Goal: Task Accomplishment & Management: Use online tool/utility

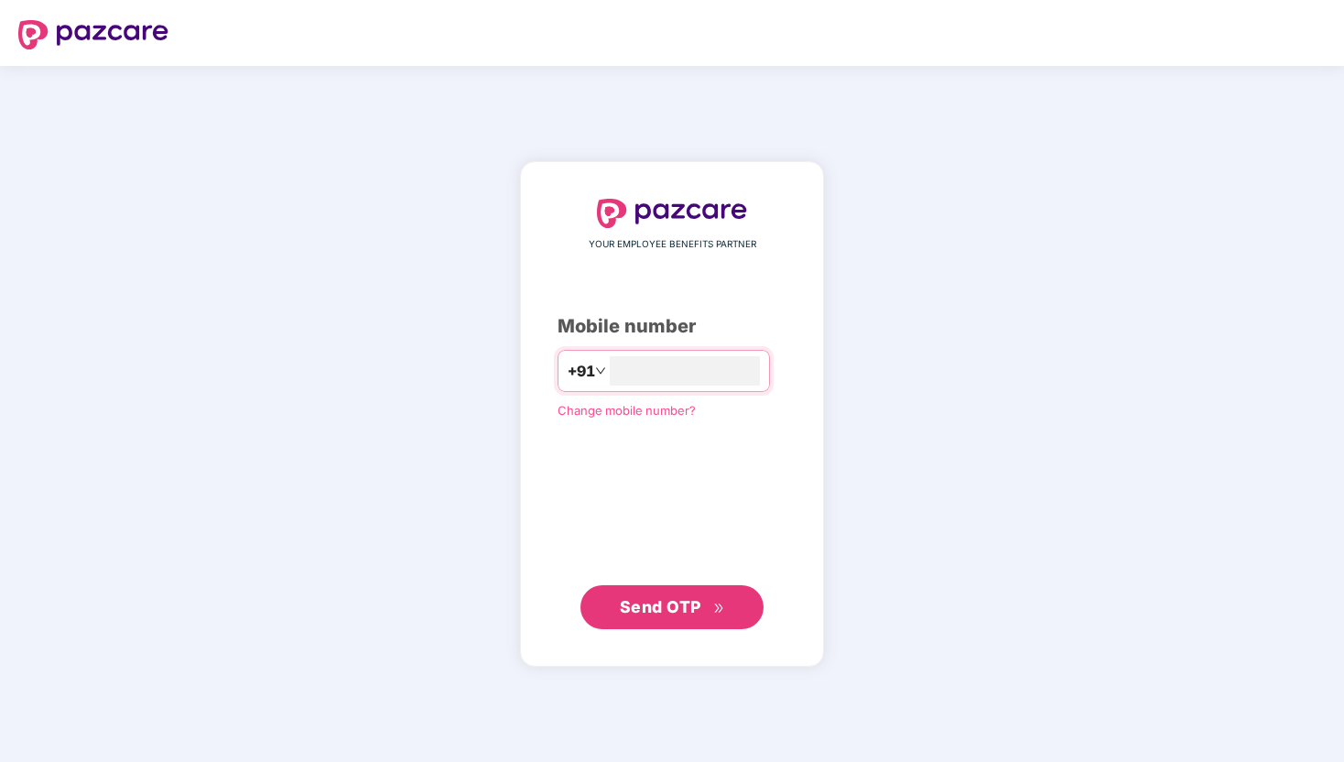
type input "**********"
click at [694, 614] on span "Send OTP" at bounding box center [660, 606] width 81 height 19
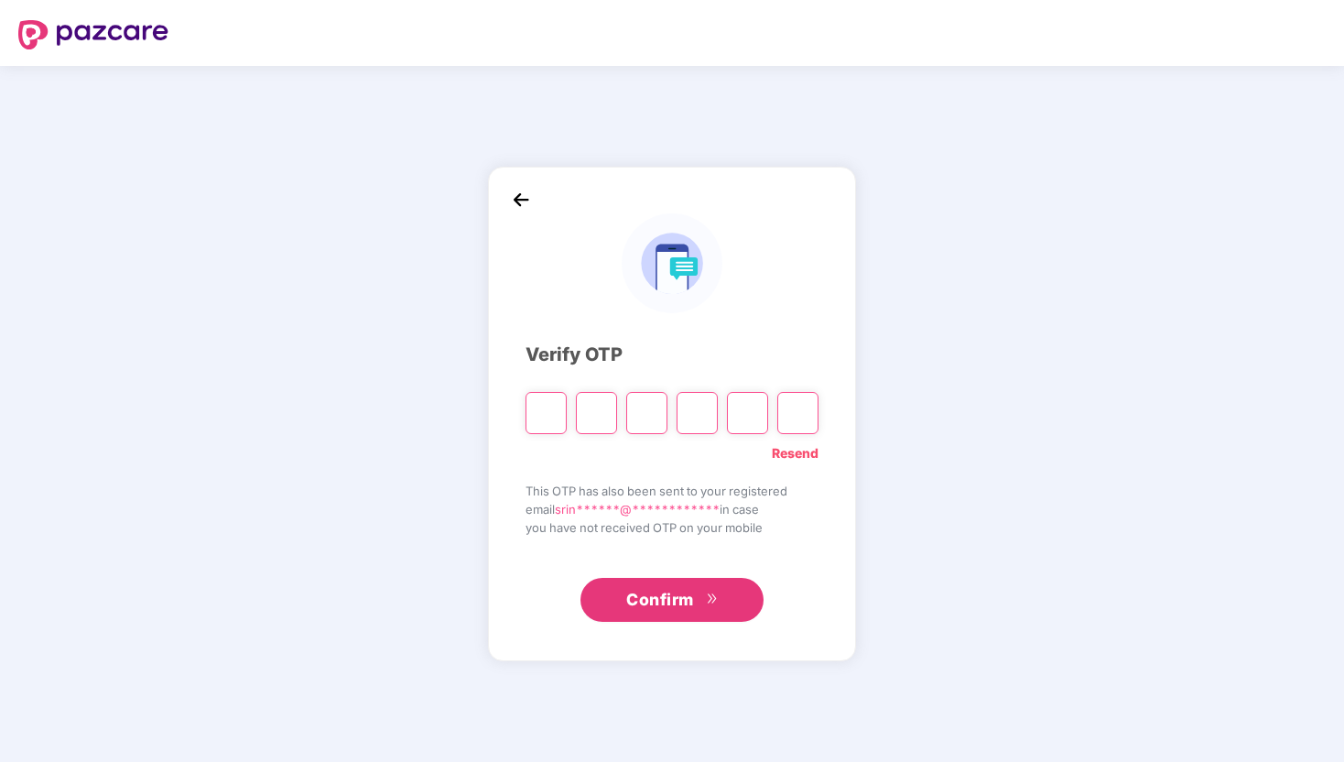
type input "*"
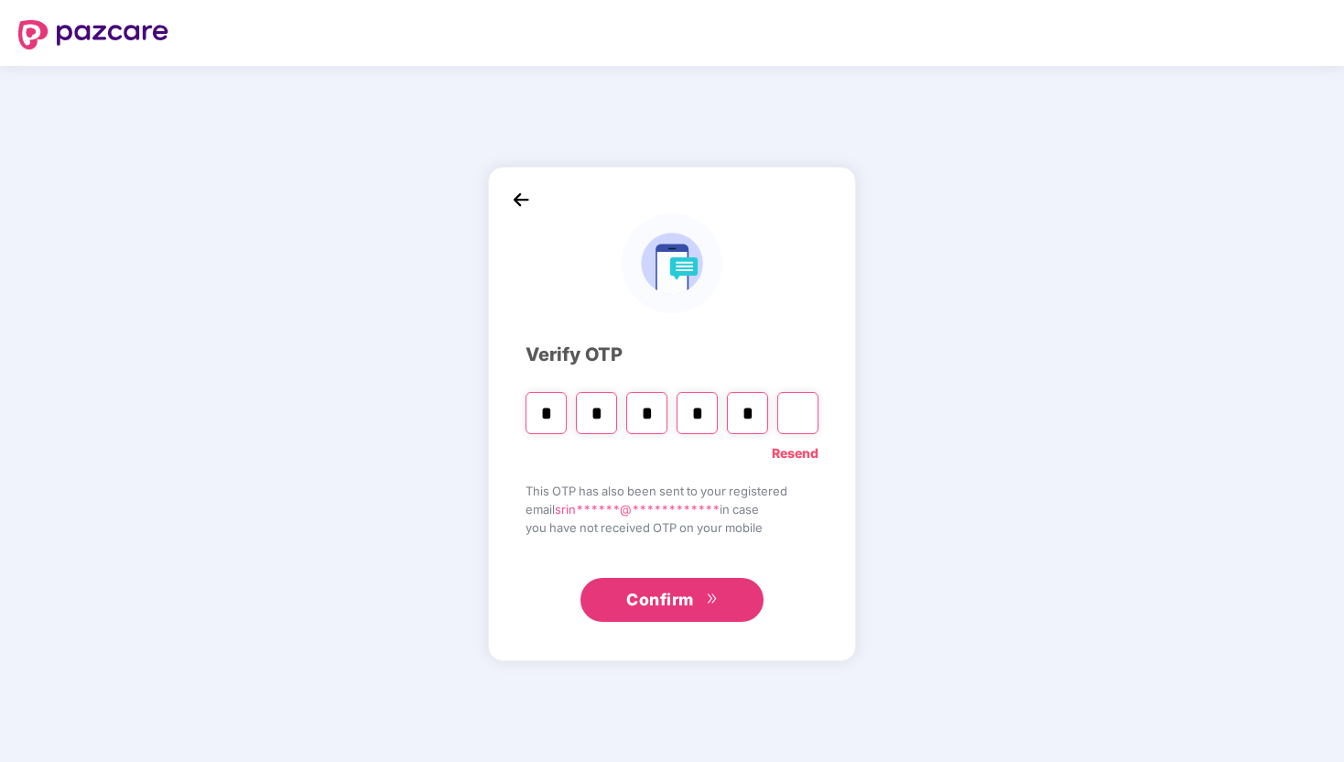
type input "*"
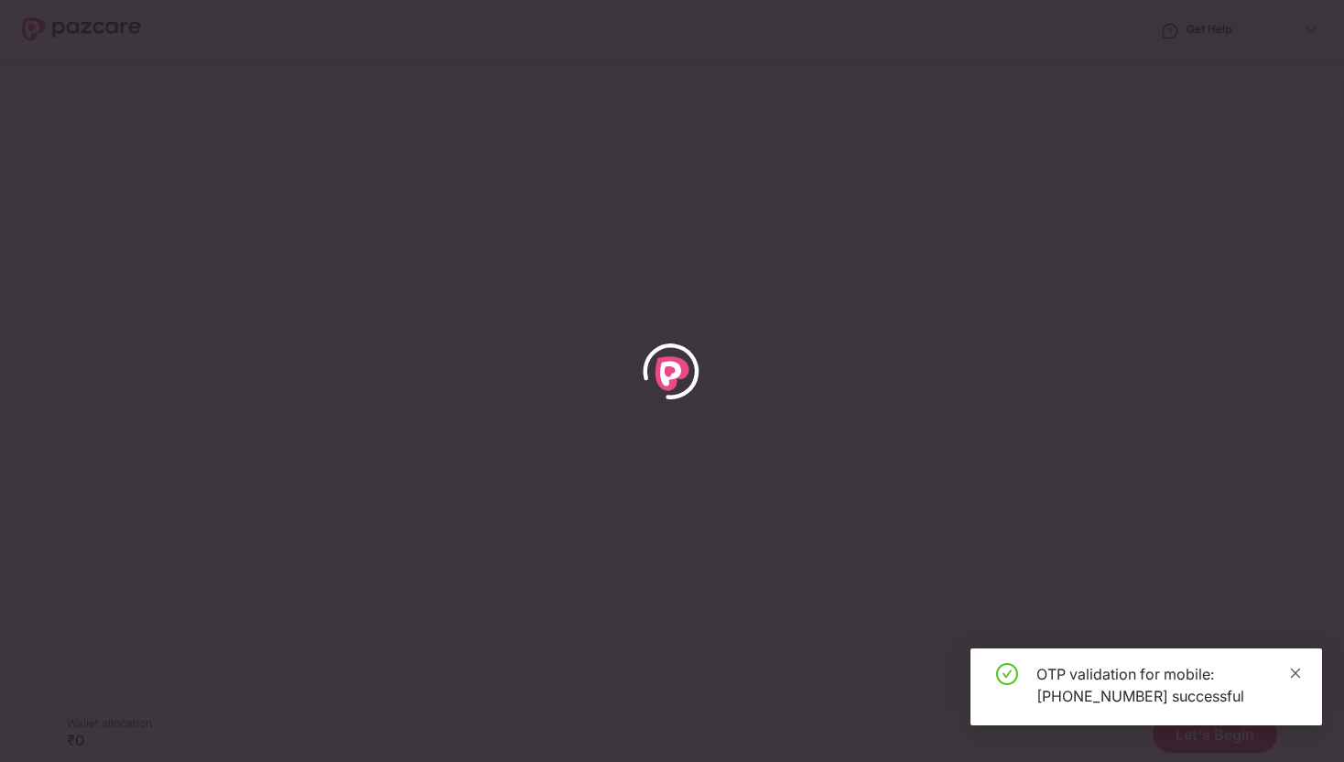
click at [1298, 674] on icon "close" at bounding box center [1296, 673] width 10 height 10
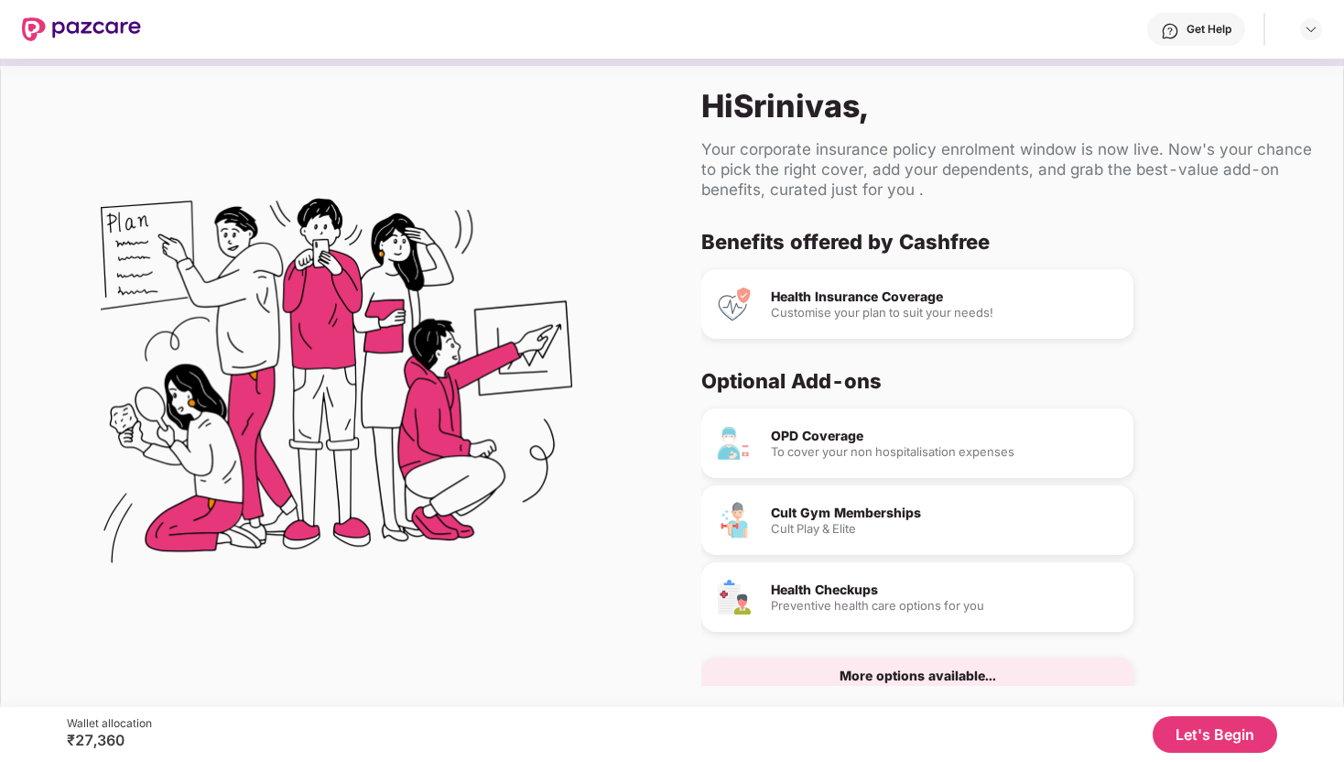
click at [1202, 727] on button "Let's Begin" at bounding box center [1215, 734] width 125 height 37
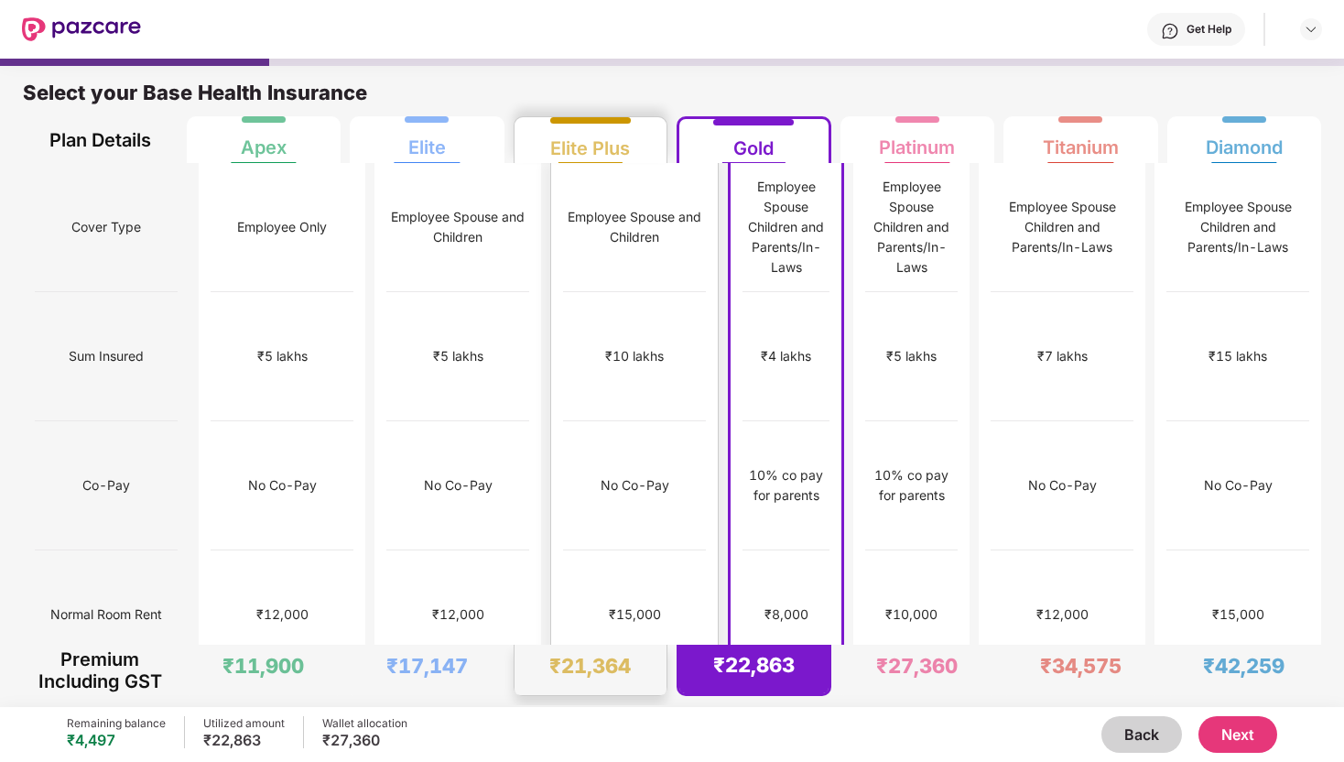
click at [573, 679] on div "No limit" at bounding box center [634, 743] width 143 height 129
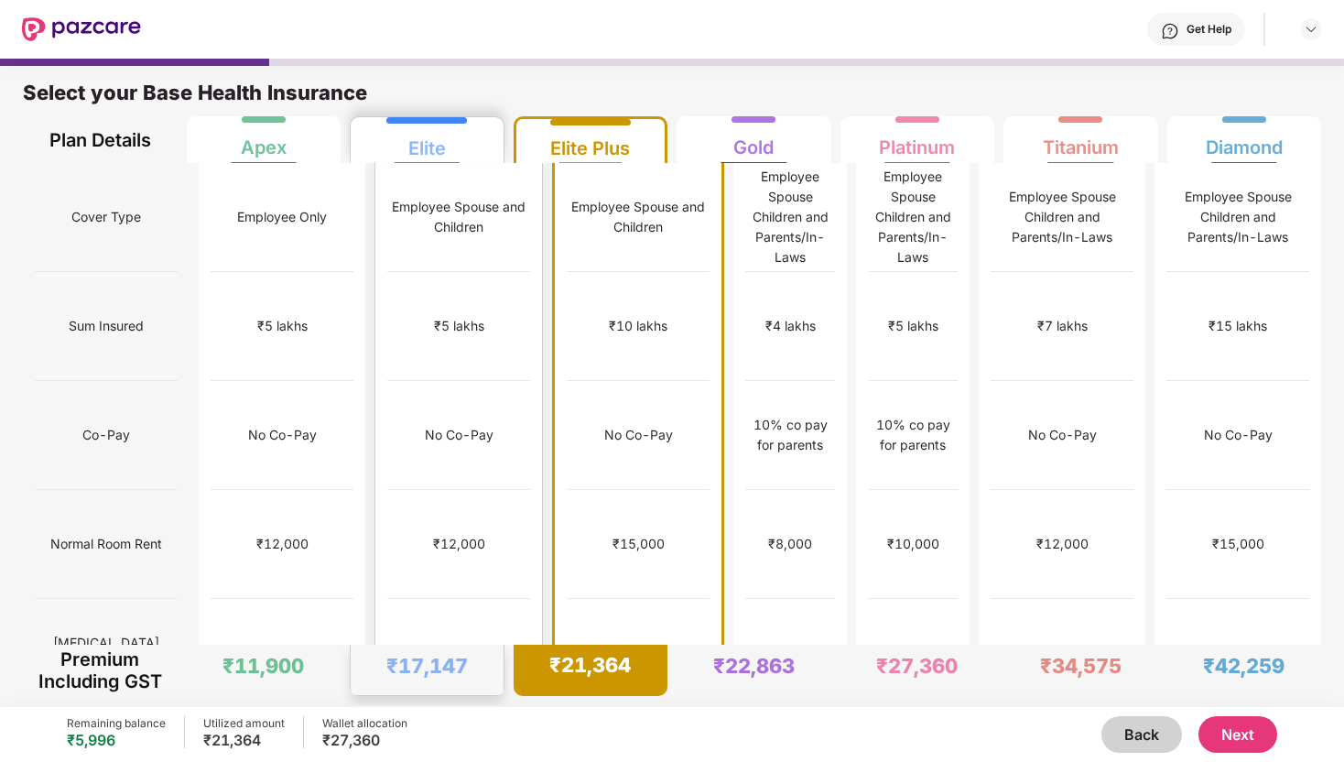
click at [467, 599] on div "No limit" at bounding box center [458, 653] width 143 height 109
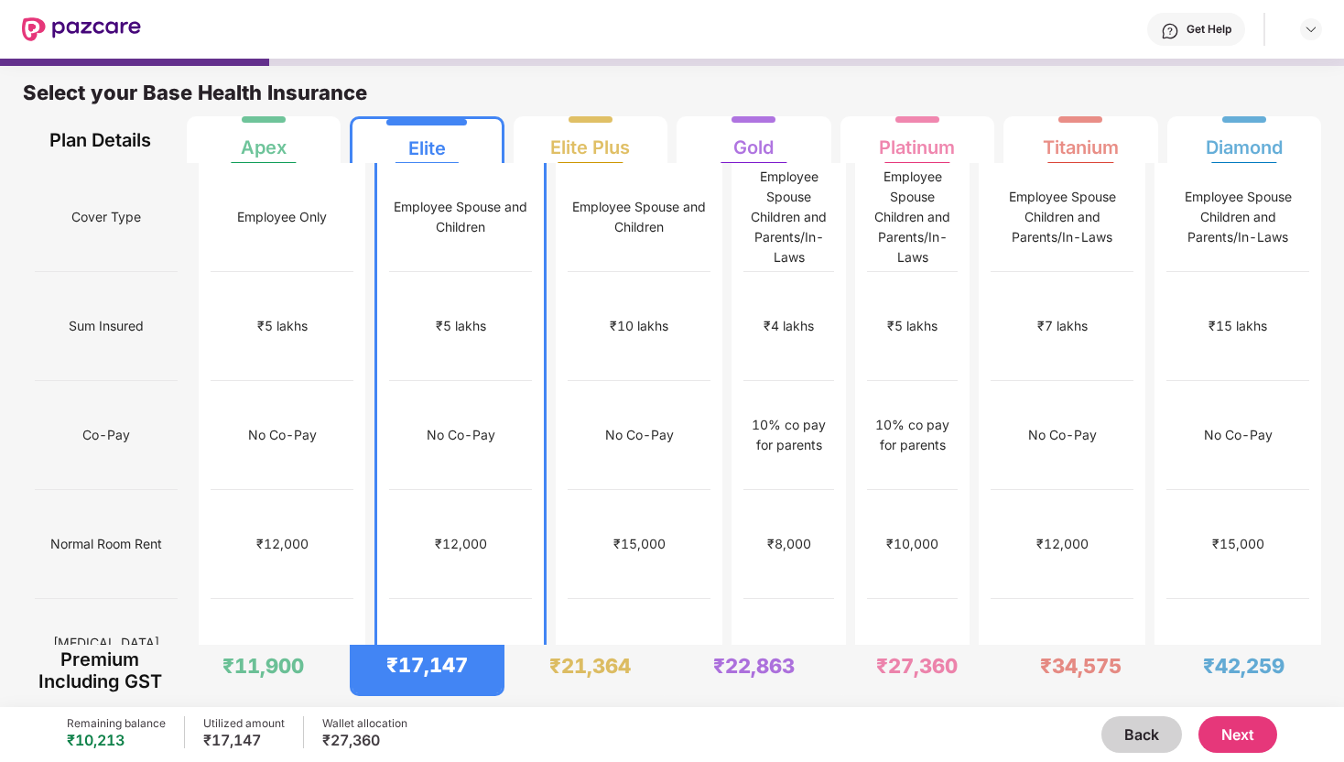
click at [140, 527] on span "Normal Room Rent" at bounding box center [106, 544] width 112 height 35
click at [112, 527] on span "Normal Room Rent" at bounding box center [106, 544] width 112 height 35
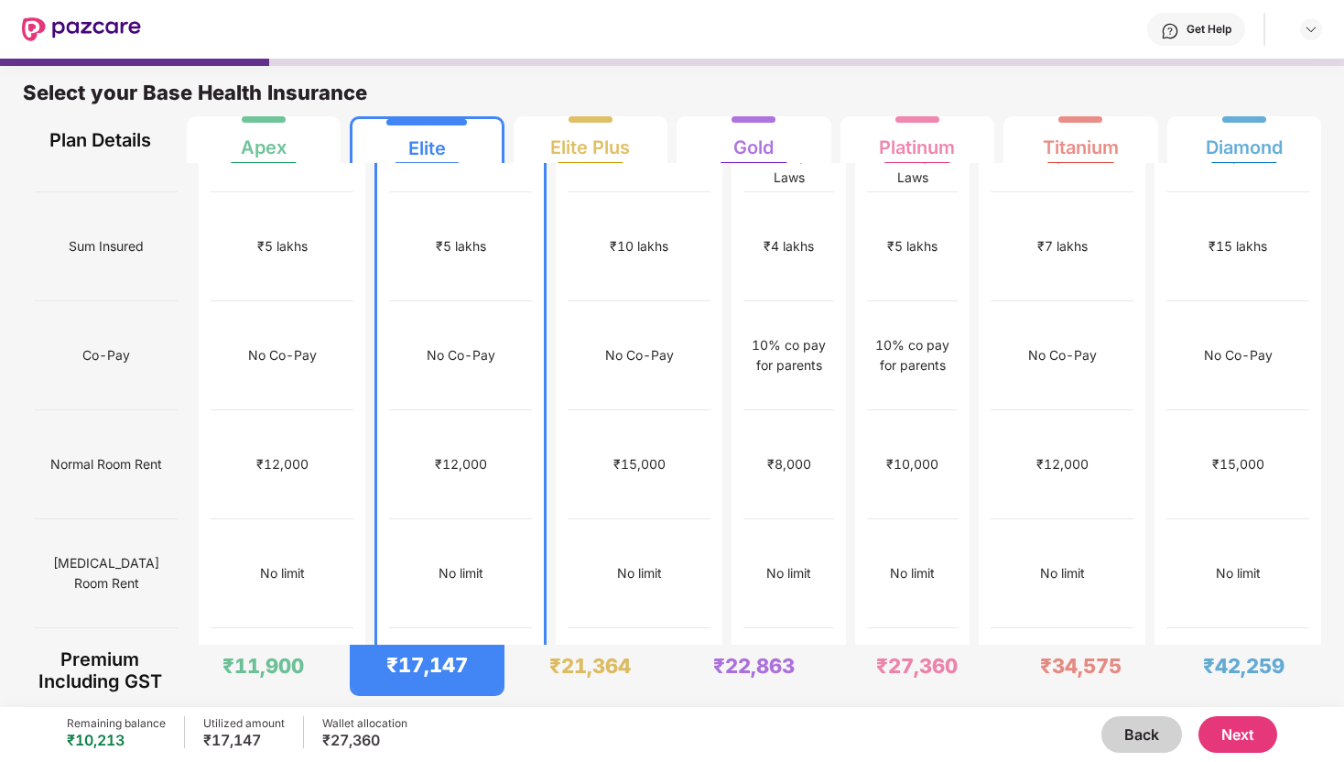
scroll to position [83, 0]
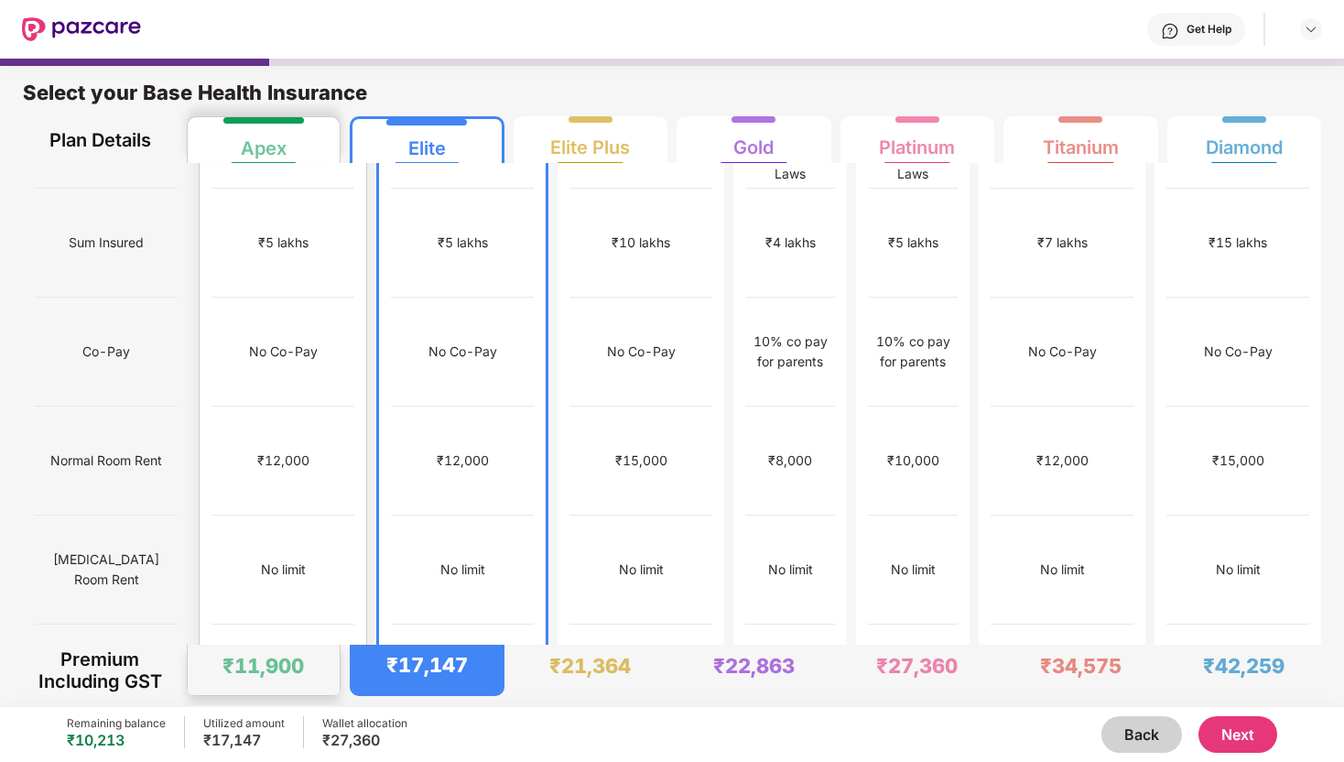
click at [255, 624] on div "₹1,00,000" at bounding box center [283, 678] width 143 height 109
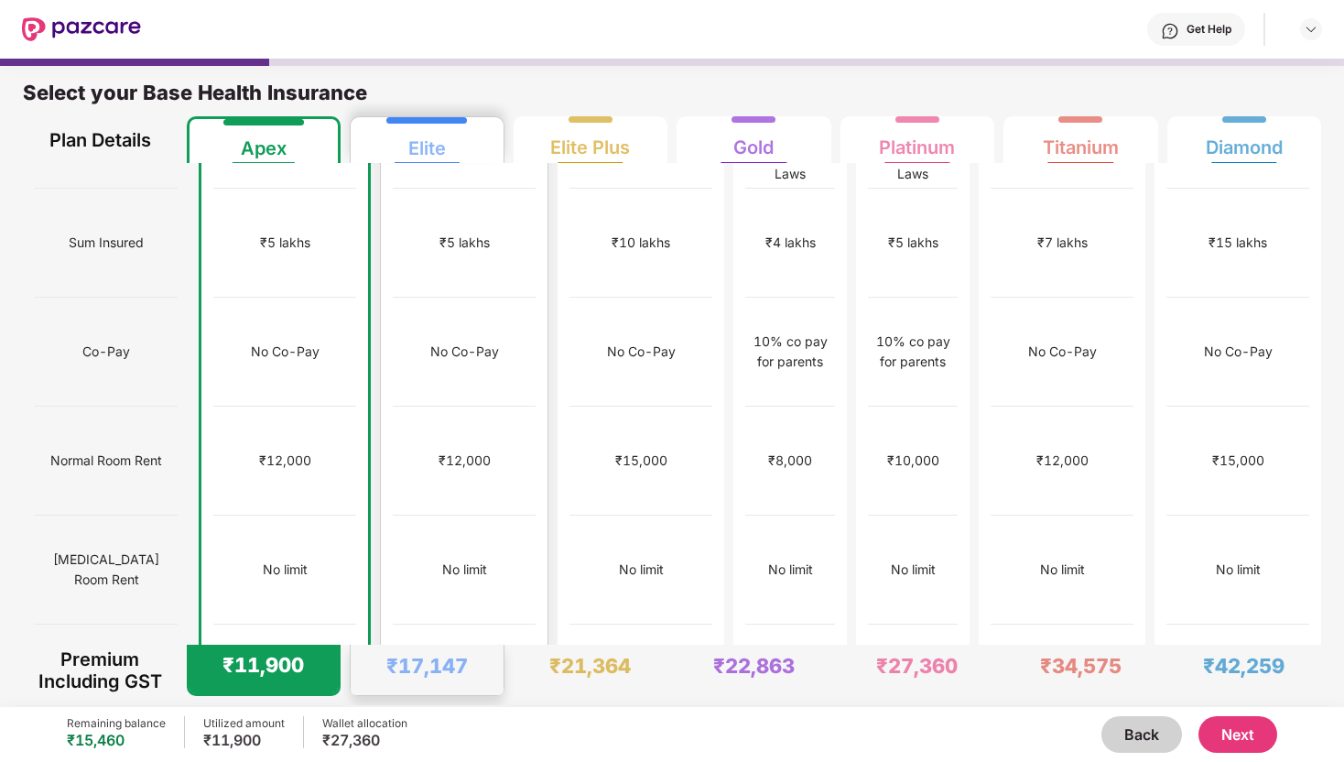
click at [432, 668] on div "₹1,00,000" at bounding box center [464, 678] width 64 height 20
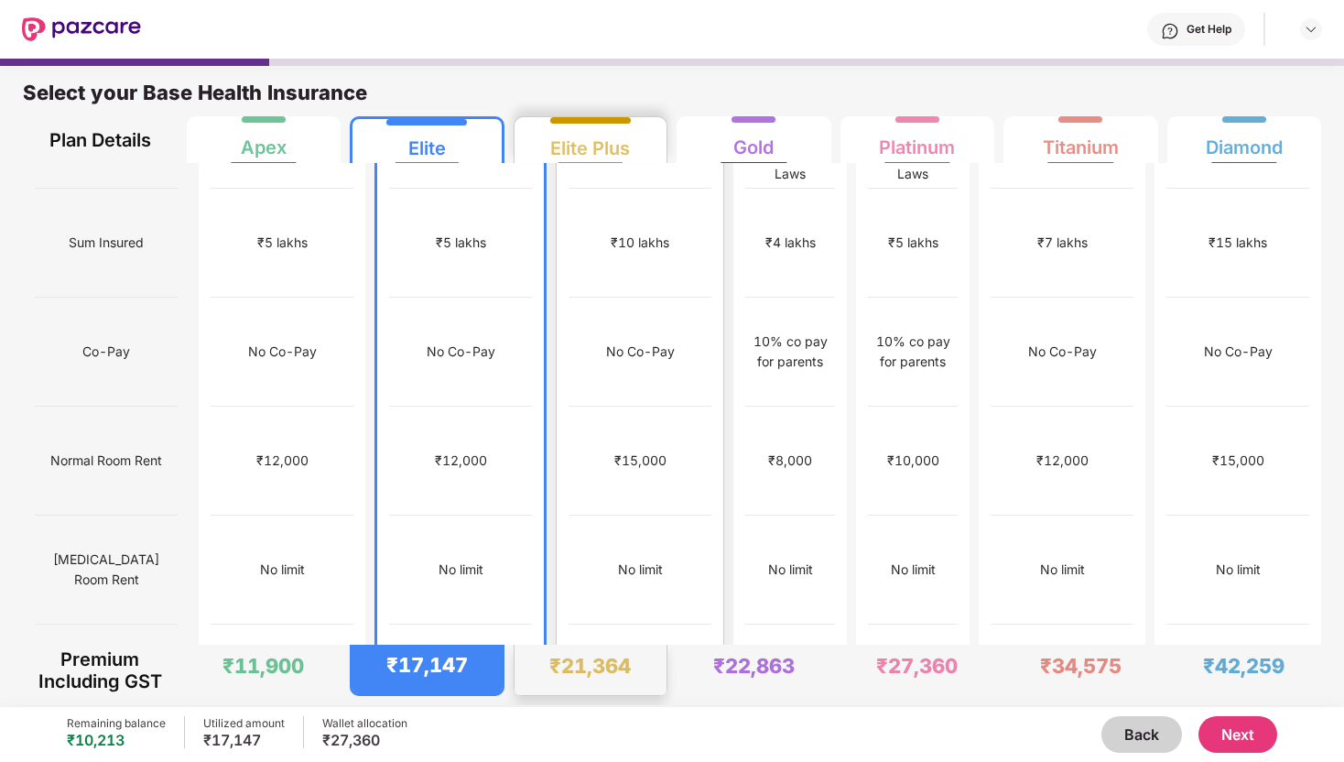
click at [648, 624] on div "₹1,00,000" at bounding box center [640, 678] width 143 height 109
